Goal: Check status: Check status

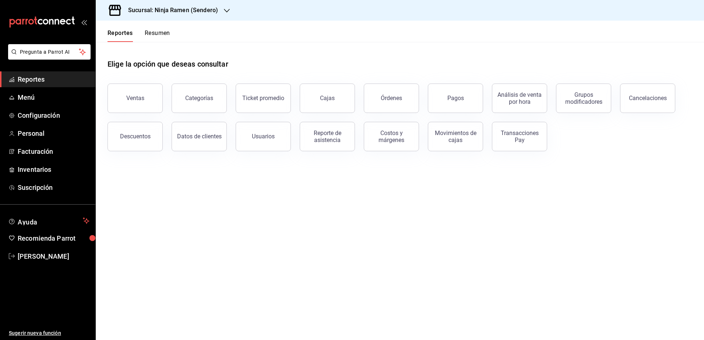
click at [224, 10] on icon "button" at bounding box center [227, 11] width 6 height 6
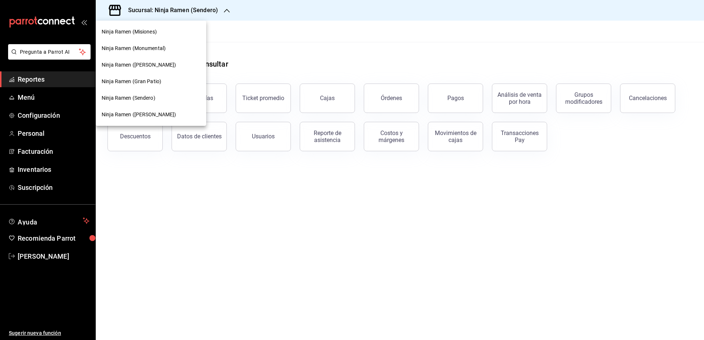
click at [145, 47] on span "Ninja Ramen (Monumental)" at bounding box center [134, 49] width 64 height 8
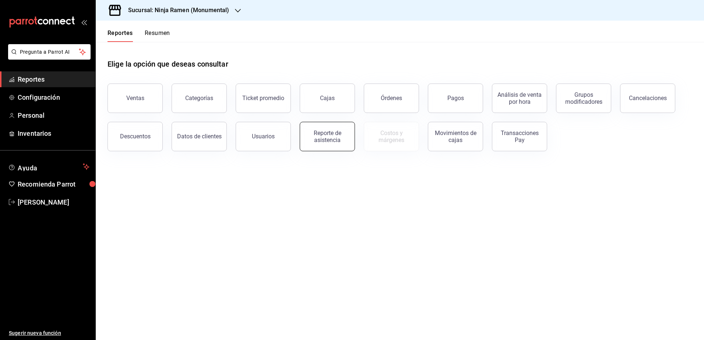
click at [342, 142] on div "Reporte de asistencia" at bounding box center [327, 137] width 46 height 14
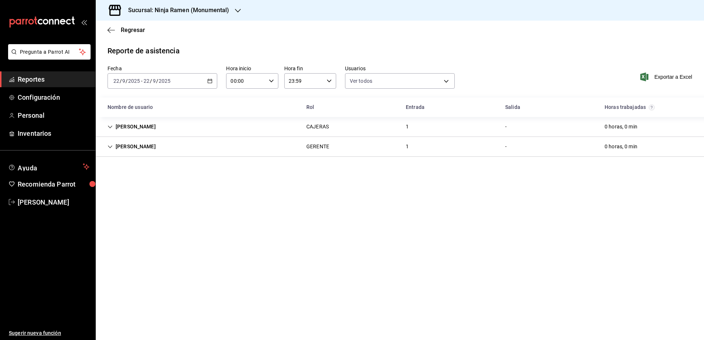
click at [111, 125] on icon "Cell" at bounding box center [110, 126] width 5 height 5
click at [108, 149] on icon "Cell" at bounding box center [110, 146] width 5 height 5
click at [208, 82] on icon "button" at bounding box center [209, 80] width 5 height 5
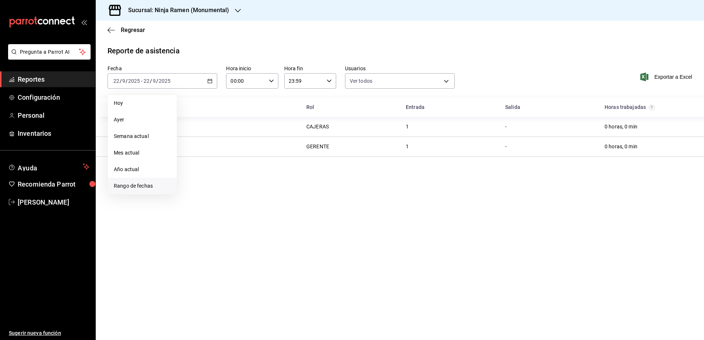
click at [145, 183] on span "Rango de fechas" at bounding box center [142, 186] width 57 height 8
click at [412, 230] on main "Regresar Reporte de asistencia Fecha [DATE] [DATE] - [DATE] [DATE] [DATE] [DATE…" at bounding box center [400, 181] width 608 height 320
